Goal: Ask a question

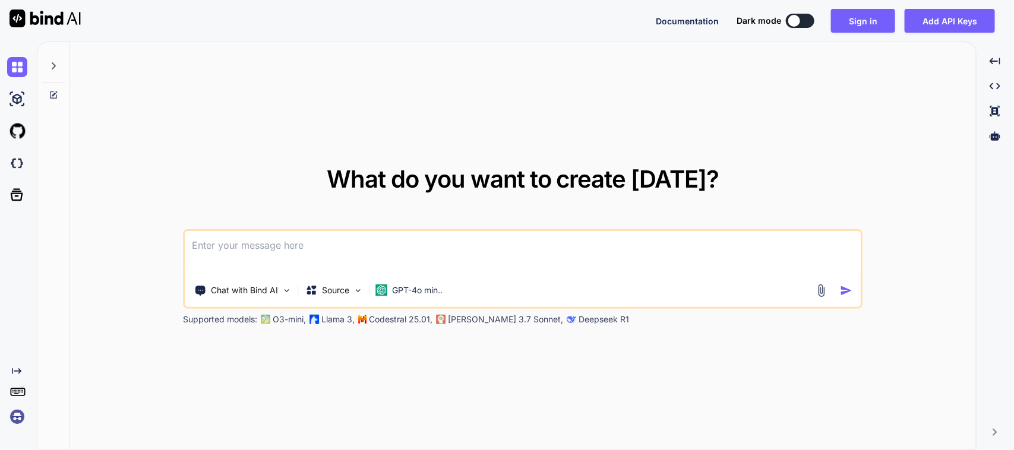
click at [589, 251] on textarea at bounding box center [522, 253] width 675 height 44
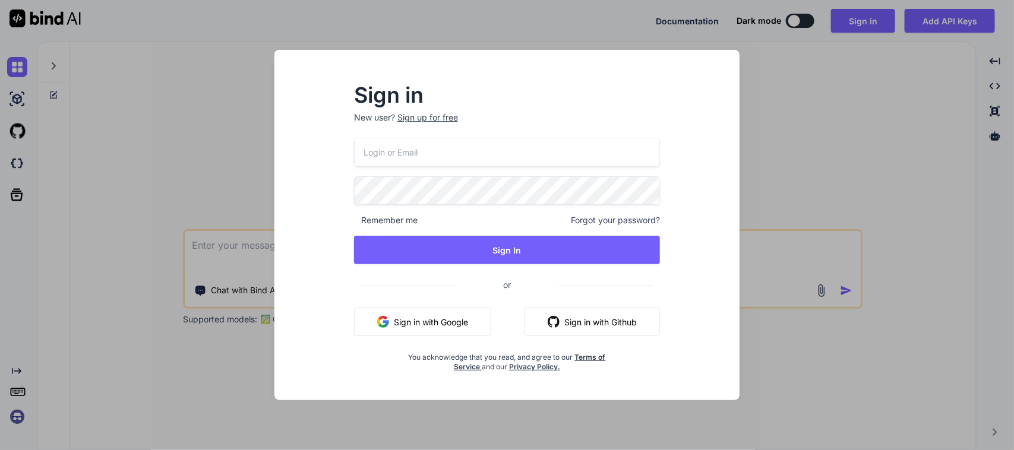
click at [452, 322] on button "Sign in with Google" at bounding box center [422, 322] width 137 height 29
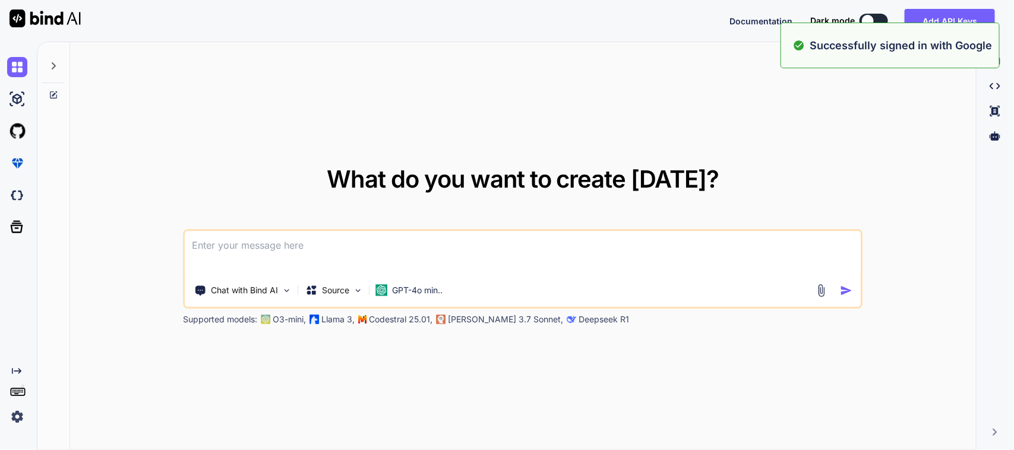
click at [313, 245] on textarea at bounding box center [522, 253] width 675 height 44
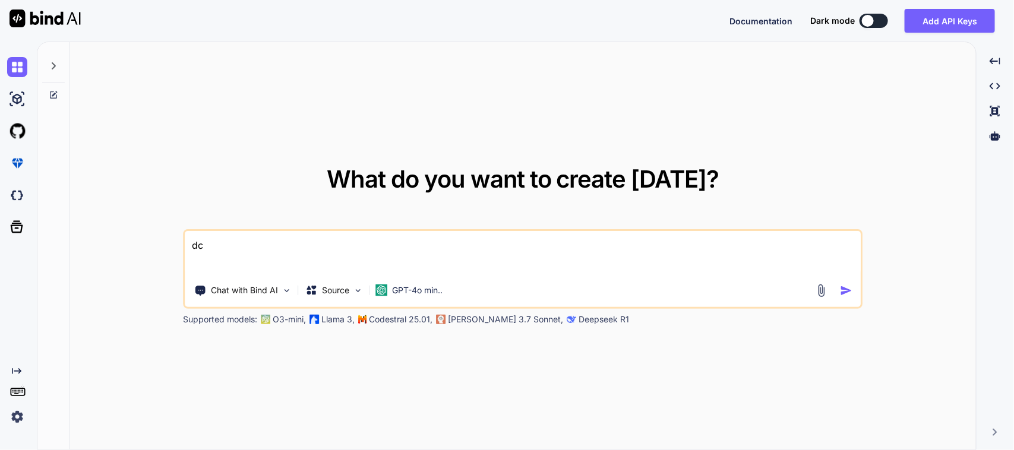
type textarea "d"
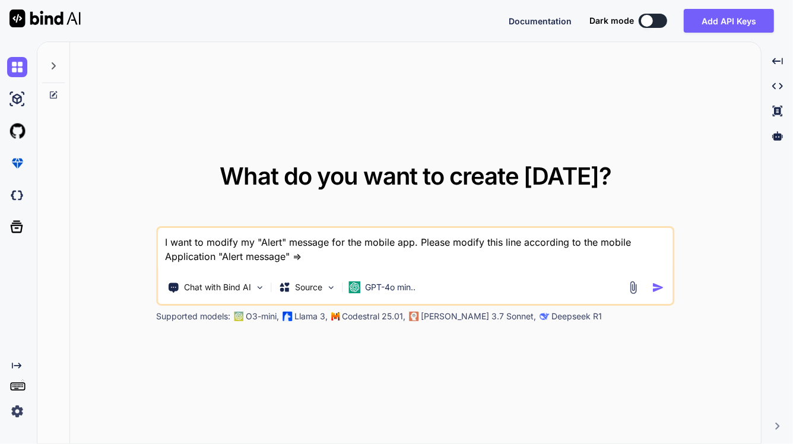
paste textarea ""User Can't Allow To Move In The Same location.""
type textarea "I want to modify my "Alert" message for the mobile app. Please modify this line…"
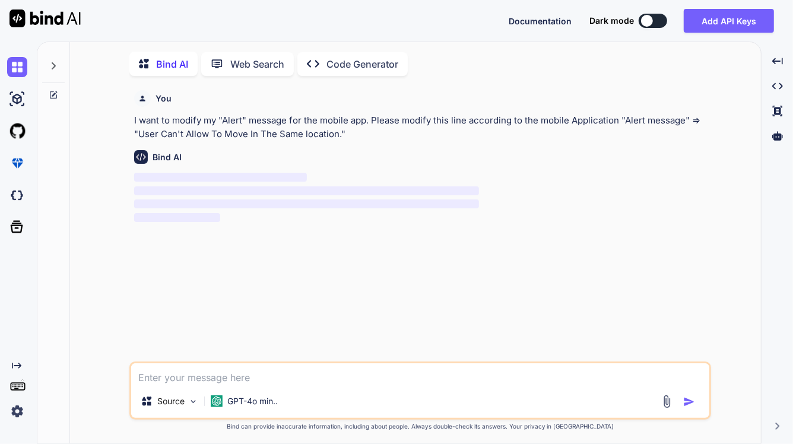
scroll to position [5, 0]
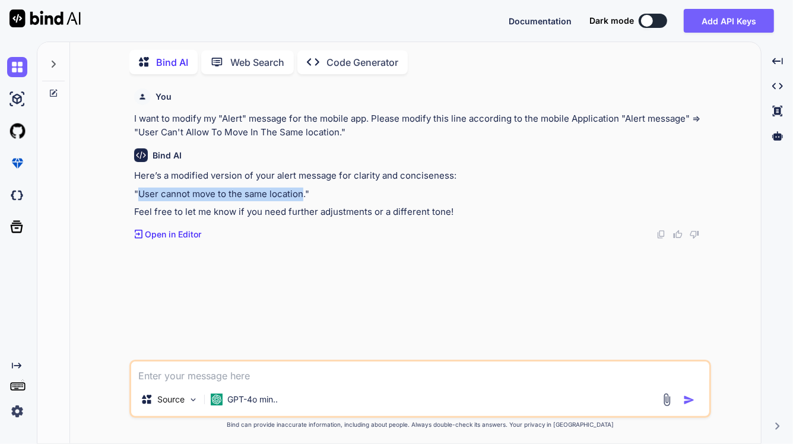
drag, startPoint x: 303, startPoint y: 195, endPoint x: 220, endPoint y: 213, distance: 84.4
click at [140, 194] on p ""User cannot move to the same location."" at bounding box center [421, 195] width 575 height 14
copy p "User cannot move to the same location"
click at [22, 72] on img at bounding box center [17, 67] width 20 height 20
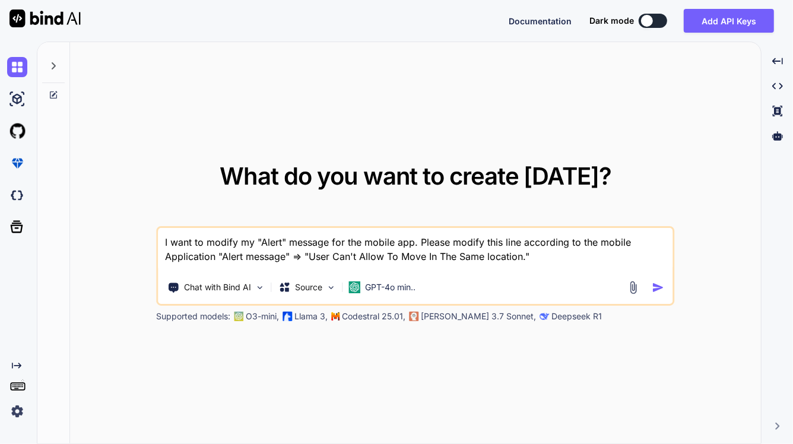
click at [49, 68] on icon at bounding box center [54, 66] width 10 height 10
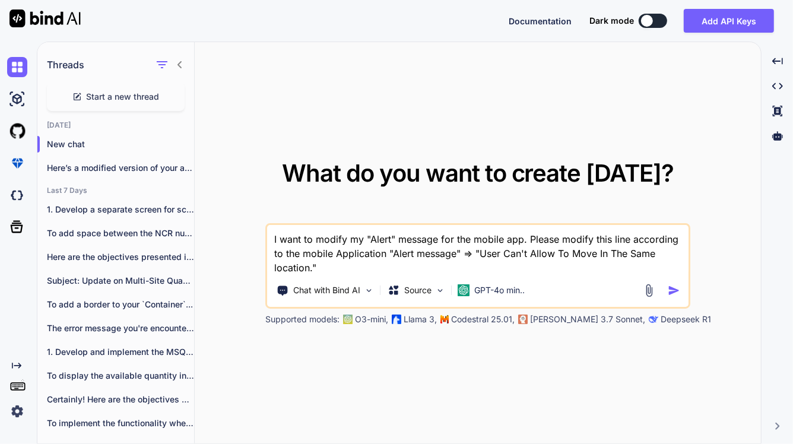
click at [105, 102] on span "Start a new thread" at bounding box center [123, 97] width 73 height 12
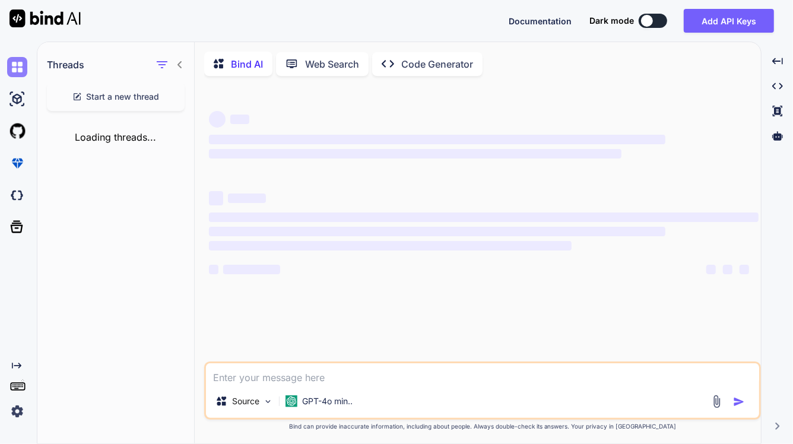
click at [24, 65] on img at bounding box center [17, 67] width 20 height 20
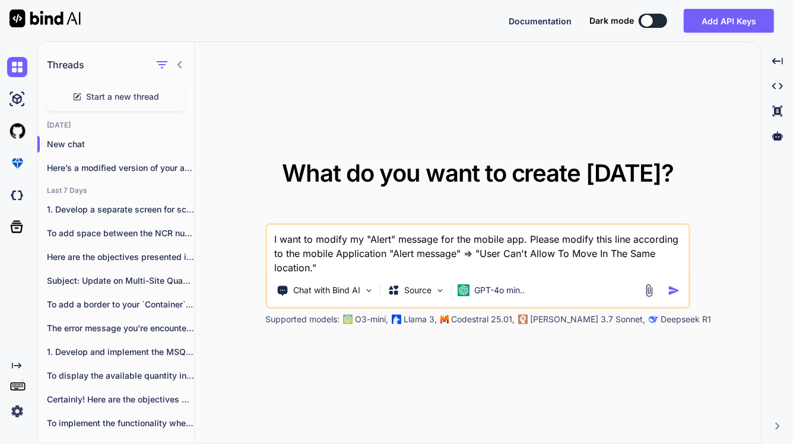
click at [174, 64] on div at bounding box center [169, 64] width 31 height 17
click at [119, 94] on span "Start a new thread" at bounding box center [123, 97] width 73 height 12
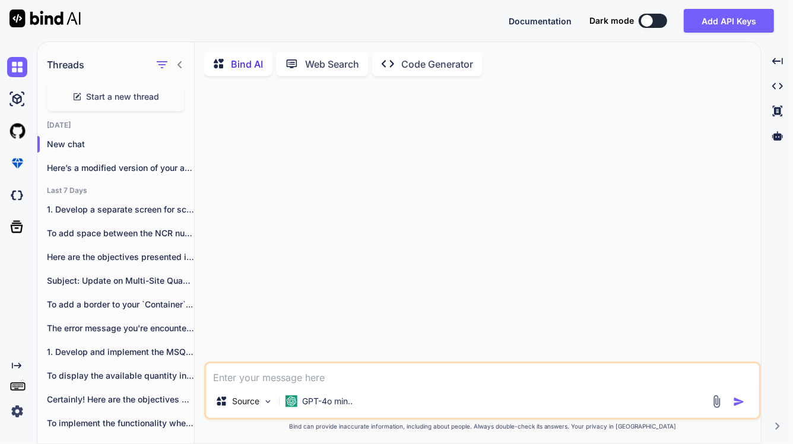
click at [182, 65] on icon at bounding box center [180, 65] width 10 height 10
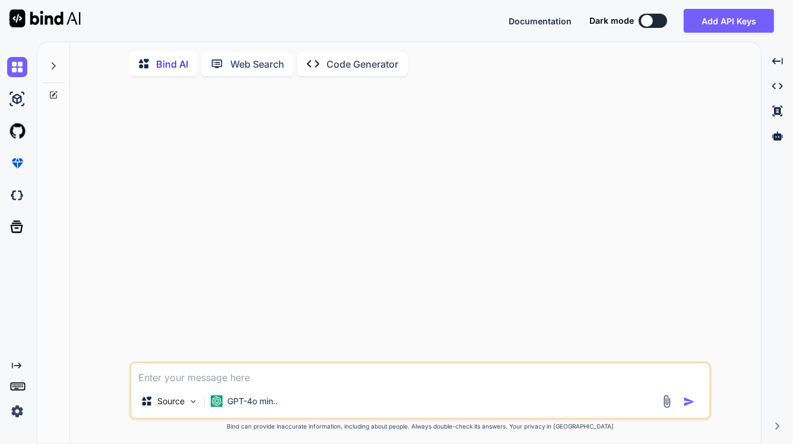
click at [205, 398] on div "Source GPT-4o min.." at bounding box center [420, 404] width 578 height 29
click at [220, 379] on textarea at bounding box center [420, 373] width 578 height 21
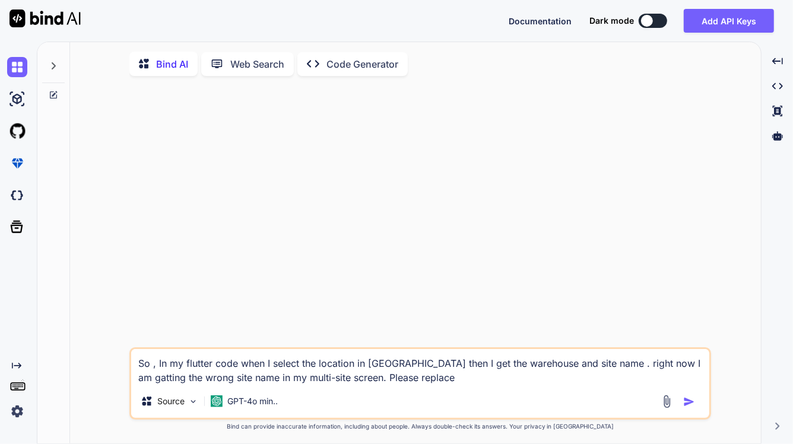
paste textarea "locationResponse"
paste textarea "locationthroughitemRepo"
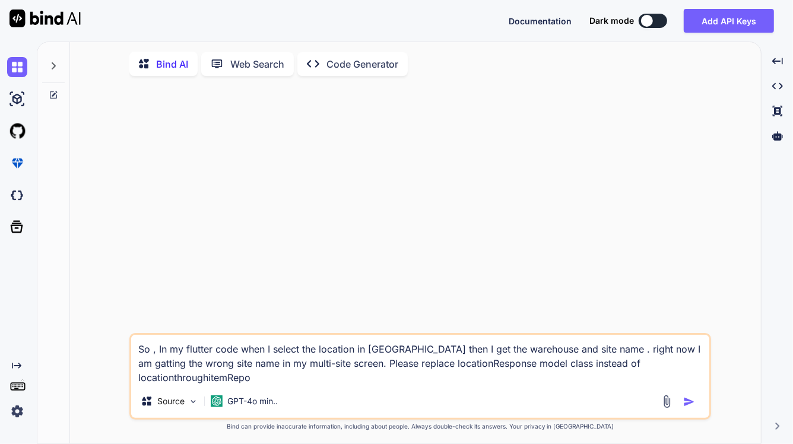
drag, startPoint x: 603, startPoint y: 366, endPoint x: 547, endPoint y: 369, distance: 56.5
click at [547, 369] on textarea "So , In my flutter code when I select the location in [GEOGRAPHIC_DATA] then I …" at bounding box center [420, 360] width 578 height 50
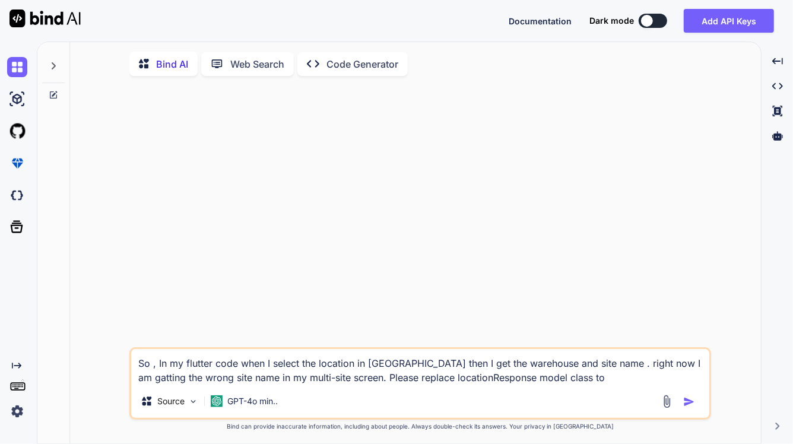
click at [694, 384] on textarea "So , In my flutter code when I select the location in [GEOGRAPHIC_DATA] then I …" at bounding box center [420, 367] width 578 height 36
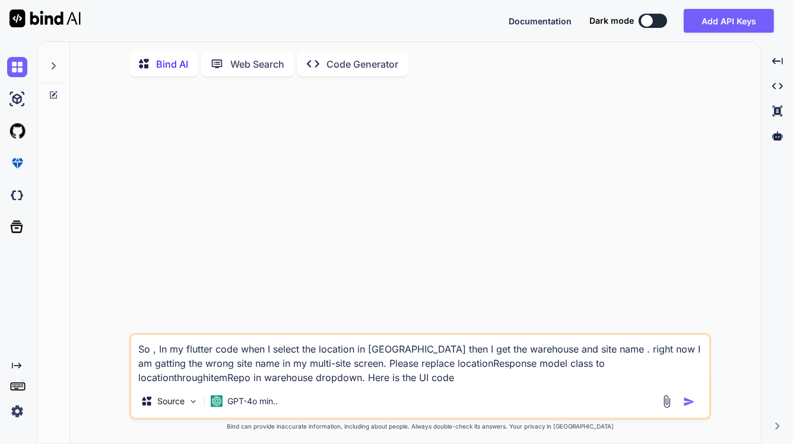
click at [354, 389] on div "So , In my flutter code when I select the location in [GEOGRAPHIC_DATA] then I …" at bounding box center [420, 376] width 582 height 87
click at [354, 385] on textarea "So , In my flutter code when I select the location in [GEOGRAPHIC_DATA] then I …" at bounding box center [420, 360] width 578 height 50
paste textarea "// /* // * Created By - Chetu Team // * Description - This class is handling th…"
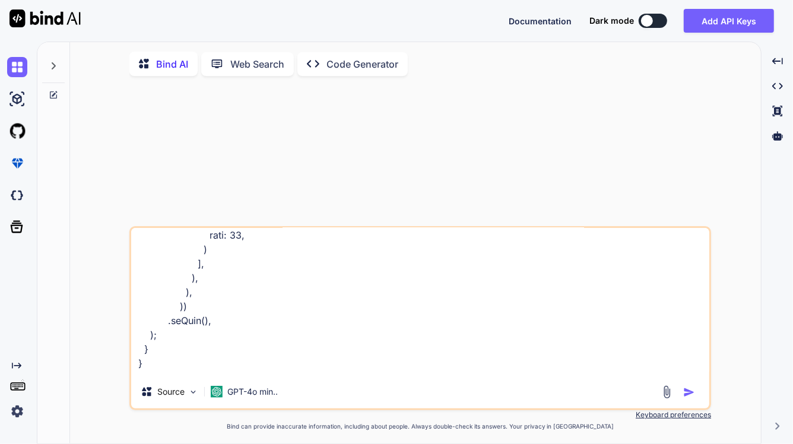
scroll to position [11423, 0]
paste textarea "/* * Created By - Chetu Team * Description - Below class is used to write busin…"
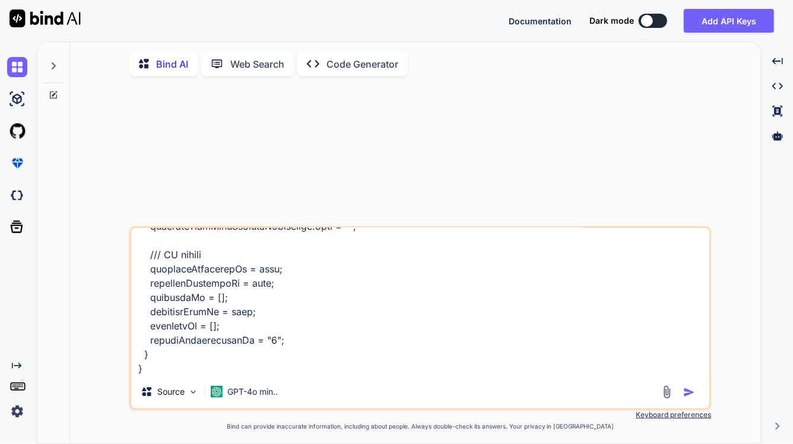
type textarea "So , In my flutter code when I select the location in [GEOGRAPHIC_DATA] then I …"
click at [689, 395] on img "button" at bounding box center [689, 393] width 12 height 12
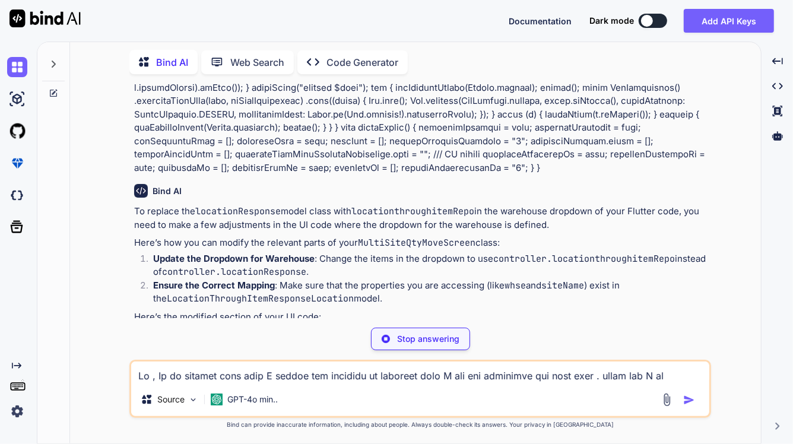
scroll to position [5736, 0]
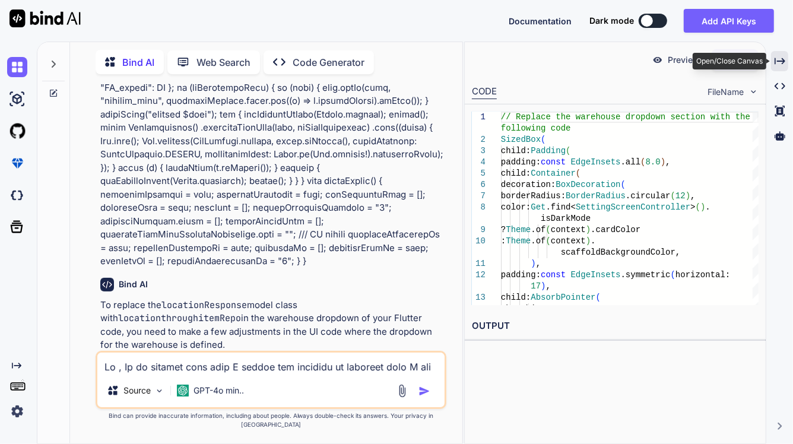
click at [775, 57] on icon "Created with Pixso." at bounding box center [780, 61] width 11 height 11
